Goal: Information Seeking & Learning: Find specific fact

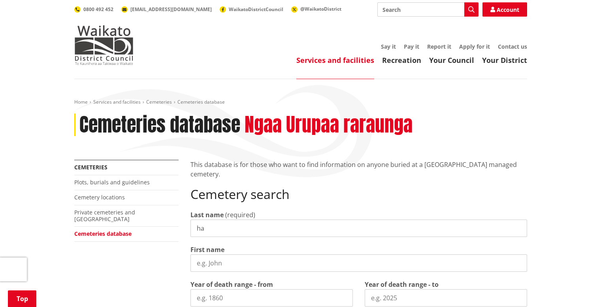
scroll to position [119, 0]
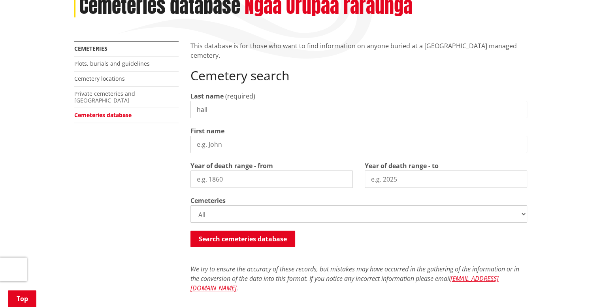
type input "hall"
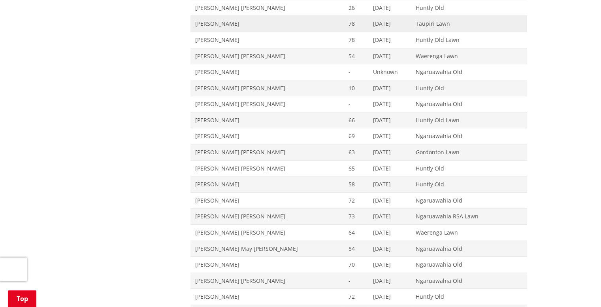
scroll to position [580, 0]
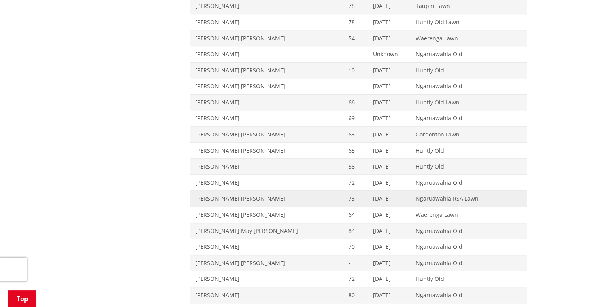
click at [228, 195] on span "Eric Stanley Hall" at bounding box center [267, 198] width 144 height 8
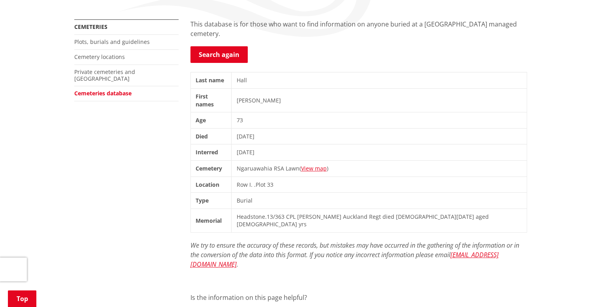
scroll to position [158, 0]
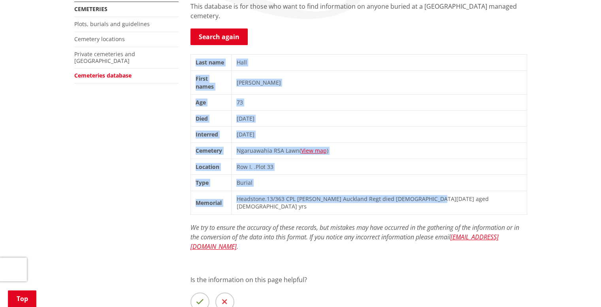
drag, startPoint x: 448, startPoint y: 190, endPoint x: 188, endPoint y: 65, distance: 288.4
click at [188, 65] on div "This database is for those who want to find information on anyone buried at a W…" at bounding box center [359, 173] width 348 height 343
copy div "Last name Hall First names Eric Stanley Age 73 Died 05/05/1967 Interred 08/05/1…"
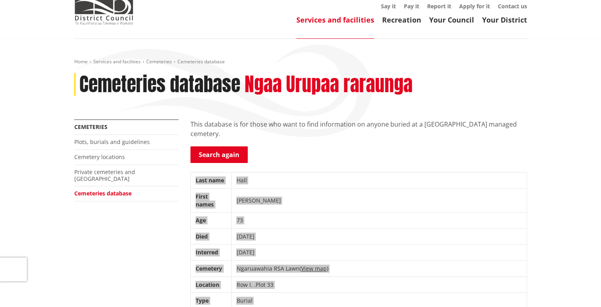
scroll to position [40, 0]
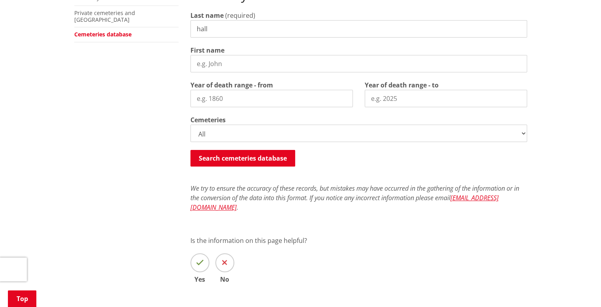
scroll to position [198, 0]
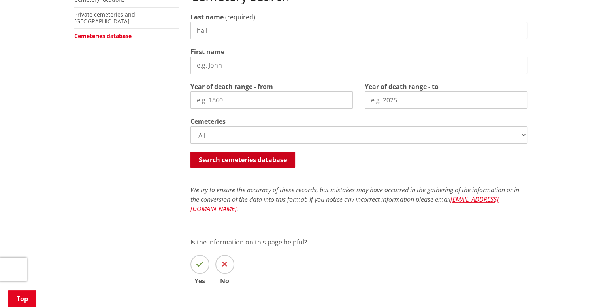
click at [269, 163] on button "Search cemeteries database" at bounding box center [242, 159] width 105 height 17
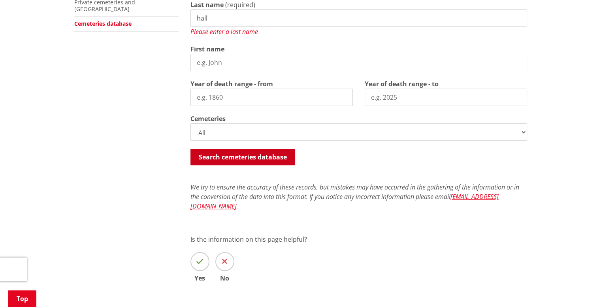
click at [269, 158] on button "Search cemeteries database" at bounding box center [242, 157] width 105 height 17
click at [231, 24] on div "Last name (required) hall Please enter a last name" at bounding box center [358, 18] width 337 height 36
drag, startPoint x: 231, startPoint y: 23, endPoint x: 217, endPoint y: 22, distance: 13.5
click at [217, 22] on input "hall" at bounding box center [358, 17] width 337 height 17
drag, startPoint x: 220, startPoint y: 17, endPoint x: 156, endPoint y: 17, distance: 63.2
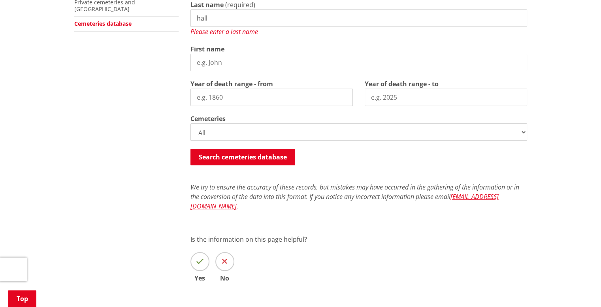
click at [156, 17] on div "More from this section Cemeteries Plots, burials and guidelines Cemetery locati…" at bounding box center [300, 127] width 465 height 354
type input "Hall"
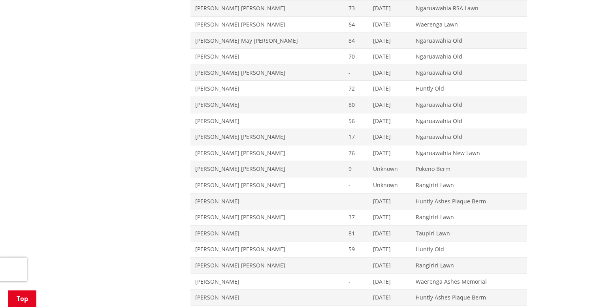
scroll to position [777, 0]
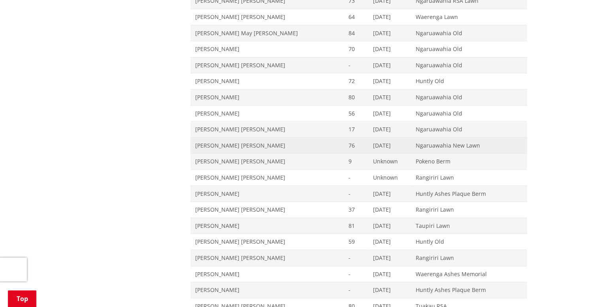
click at [218, 143] on span "Gladys Mary Hall" at bounding box center [267, 145] width 144 height 8
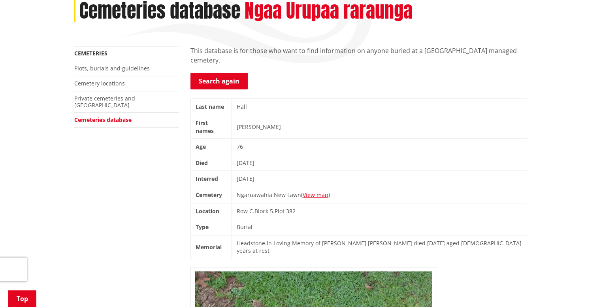
scroll to position [119, 0]
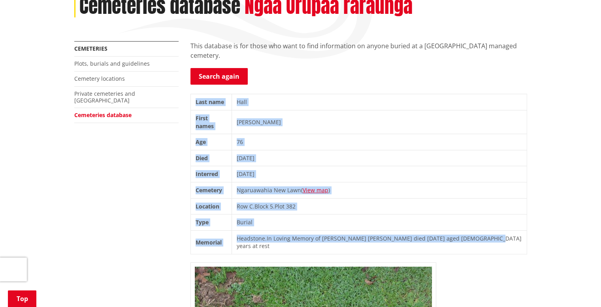
drag, startPoint x: 501, startPoint y: 235, endPoint x: 193, endPoint y: 95, distance: 339.1
click at [193, 95] on tbody "Last name [PERSON_NAME] First names [PERSON_NAME] Age [DEMOGRAPHIC_DATA] Died […" at bounding box center [358, 174] width 336 height 160
copy tbody "Last name Hall First names Gladys Mary Age 76 Died 23/09/1973 Interred 26/09/19…"
click at [228, 73] on link "Search again" at bounding box center [218, 76] width 57 height 17
click at [228, 75] on link "Search again" at bounding box center [218, 76] width 57 height 17
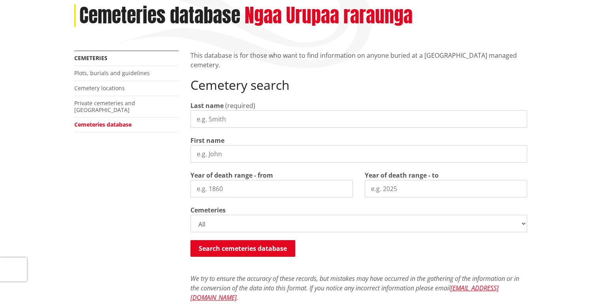
scroll to position [119, 0]
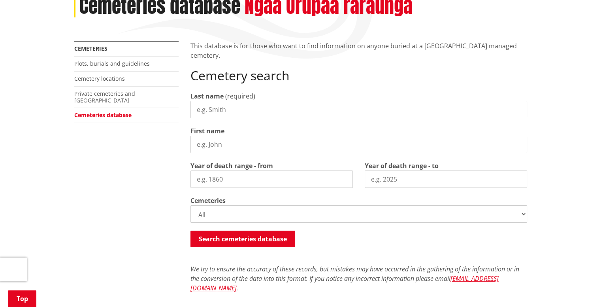
click at [218, 96] on label "Last name" at bounding box center [206, 95] width 33 height 9
click at [218, 101] on input "Last name" at bounding box center [358, 109] width 337 height 17
click at [218, 107] on input "Last name" at bounding box center [358, 109] width 337 height 17
type input "hall"
type input "[PERSON_NAME]"
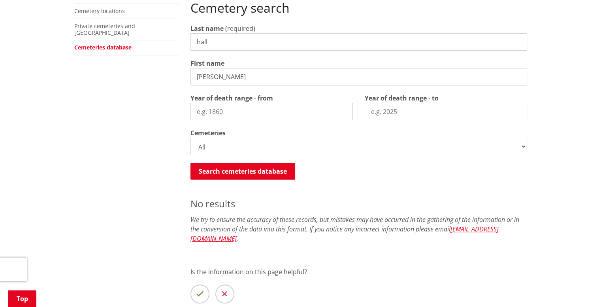
scroll to position [185, 0]
